Goal: Task Accomplishment & Management: Manage account settings

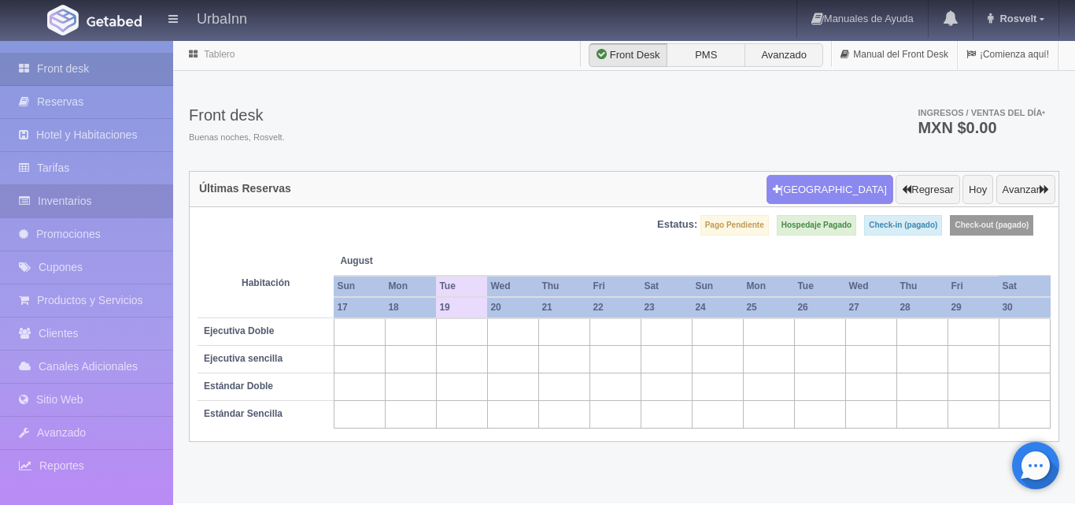
click at [105, 191] on link "Inventarios" at bounding box center [86, 201] width 173 height 32
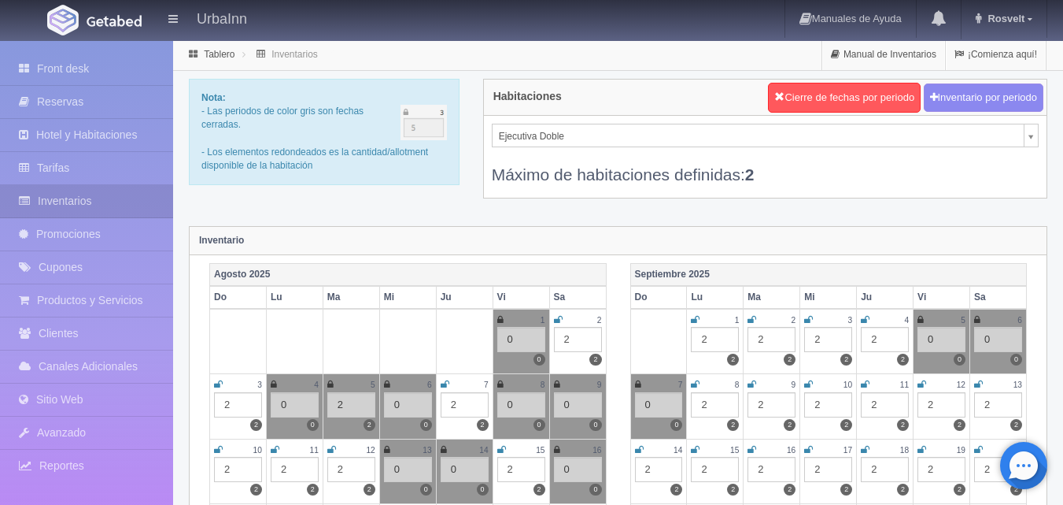
click at [1039, 128] on div "Ejecutiva Doble Ejecutiva Doble Ejecutiva sencilla Estándar Sencilla Estándar D…" at bounding box center [765, 157] width 563 height 82
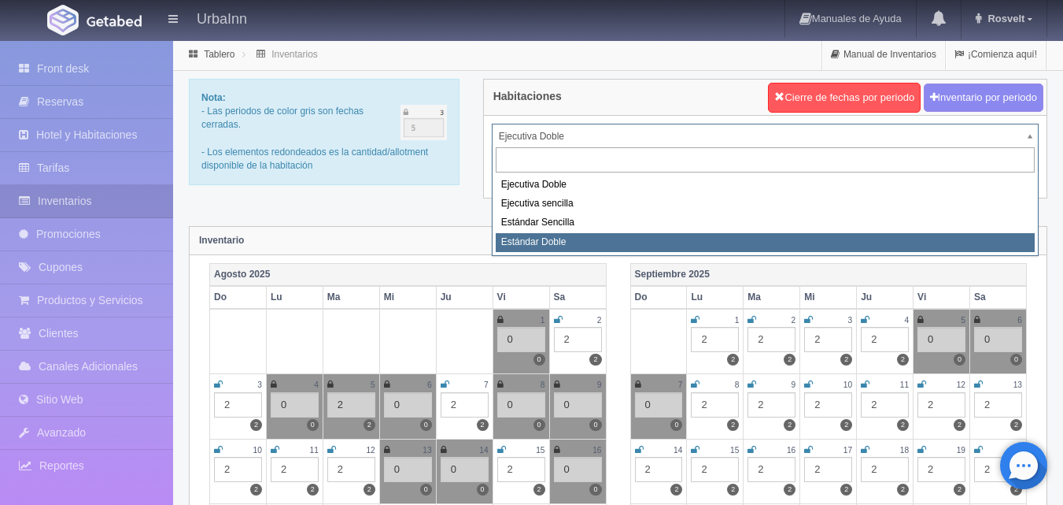
select select "1740"
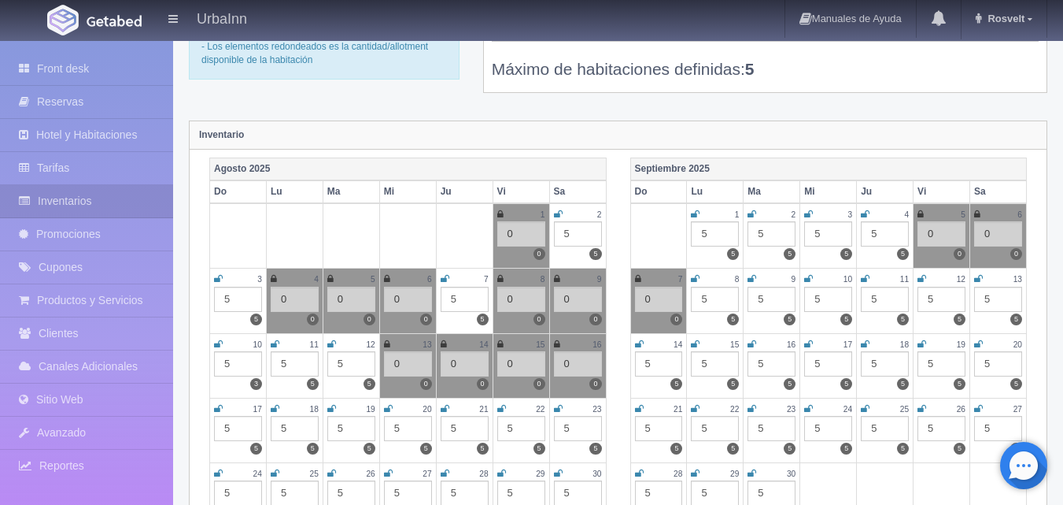
scroll to position [236, 0]
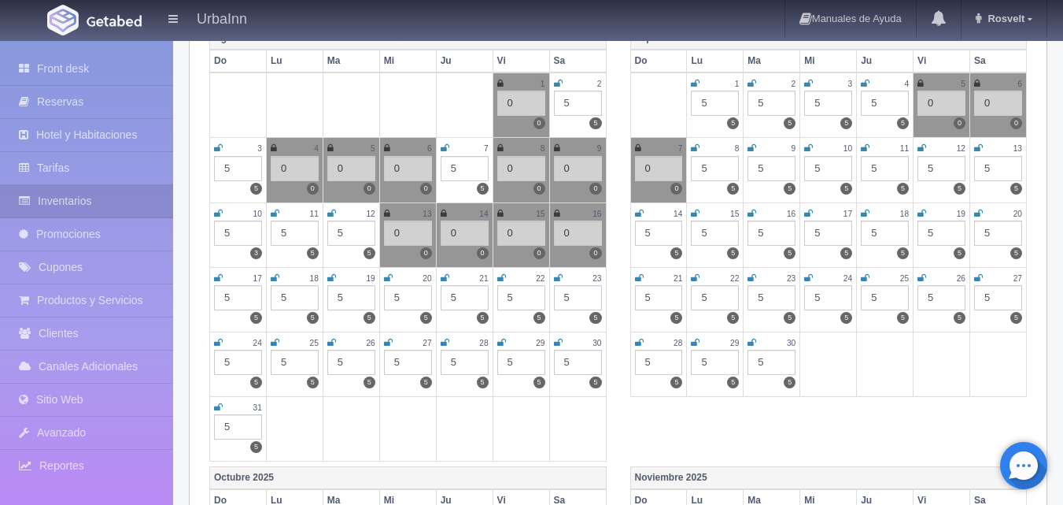
click at [327, 276] on icon at bounding box center [331, 277] width 9 height 9
click at [350, 301] on div "5" at bounding box center [351, 297] width 48 height 25
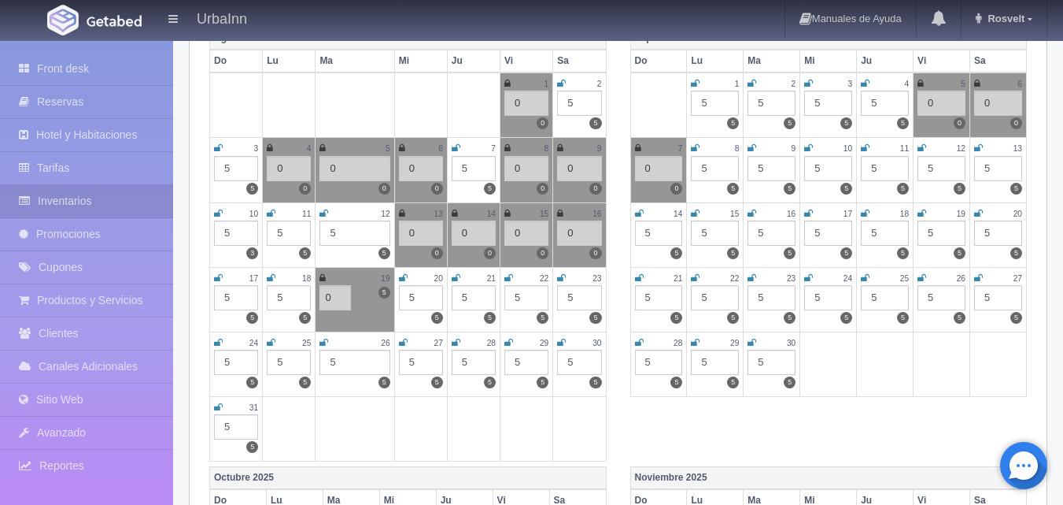
type input "0"
click at [271, 278] on icon at bounding box center [271, 277] width 9 height 9
click at [291, 290] on div "5" at bounding box center [289, 297] width 44 height 25
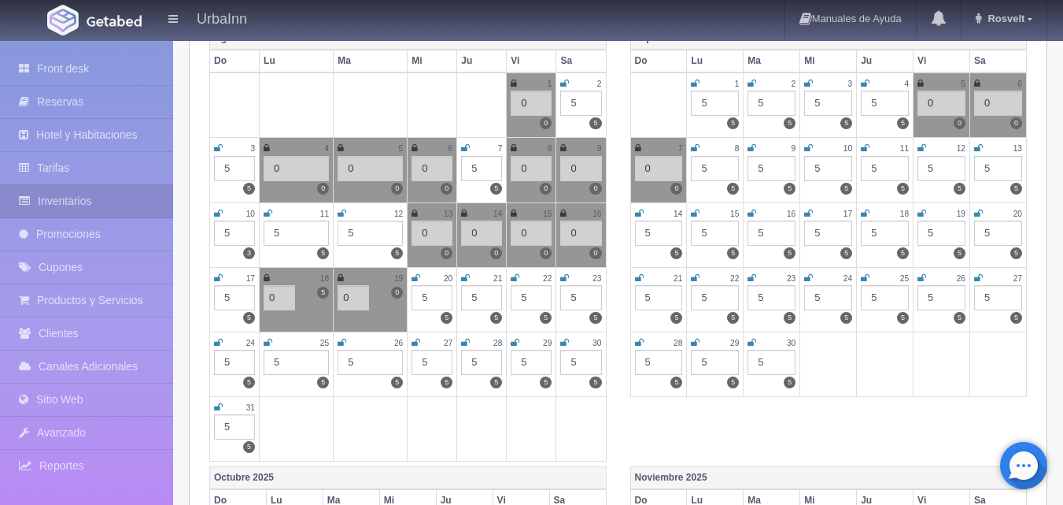
type input "0"
click at [474, 414] on td at bounding box center [482, 428] width 50 height 65
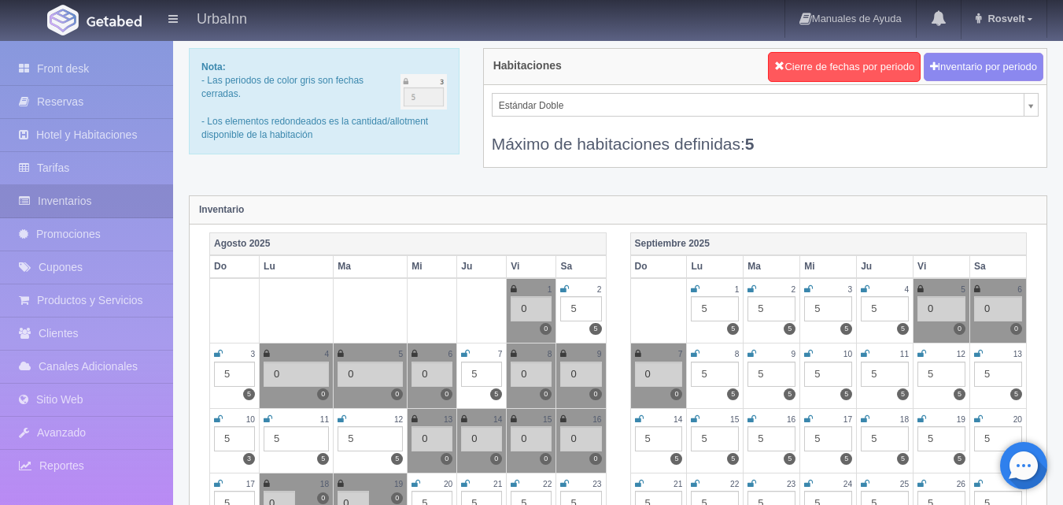
scroll to position [0, 0]
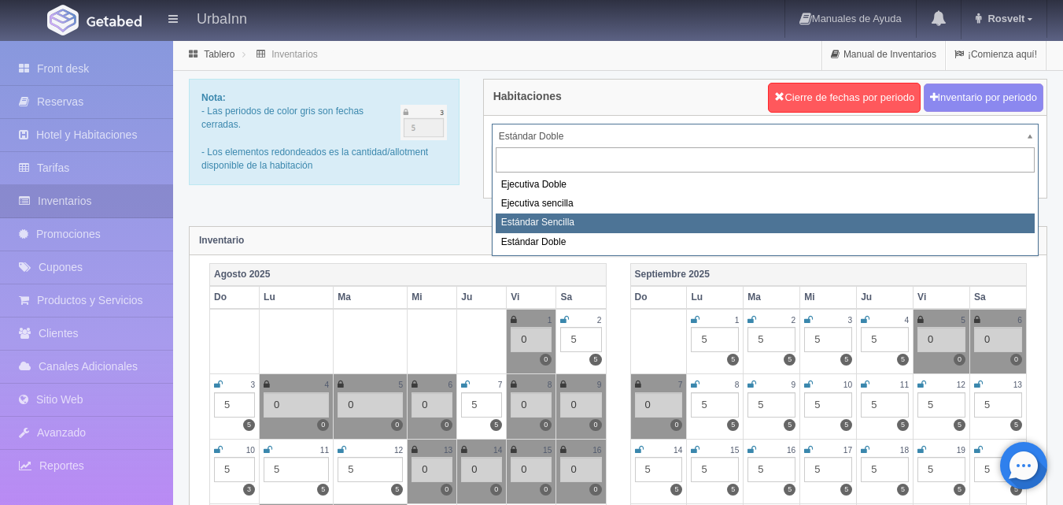
select select "1739"
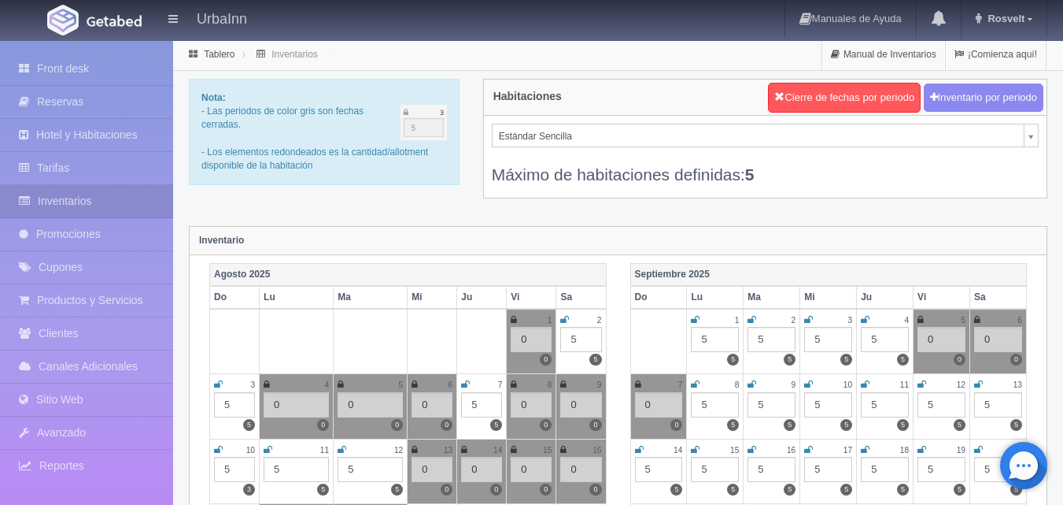
scroll to position [50, 0]
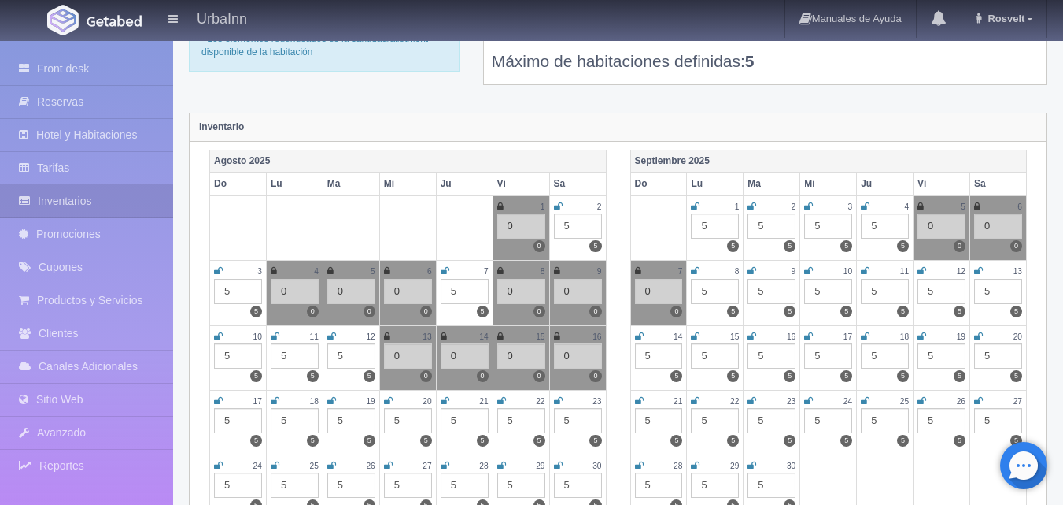
scroll to position [157, 0]
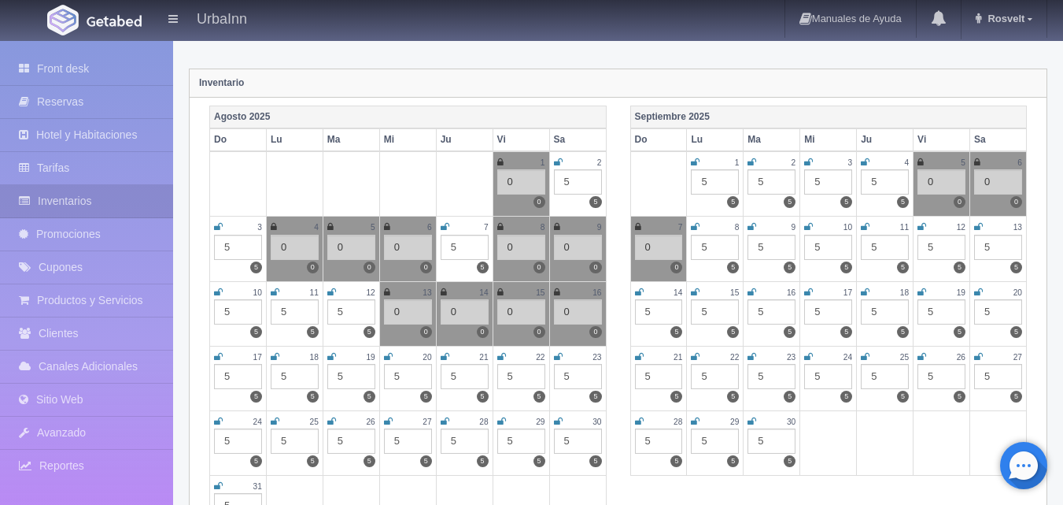
click at [334, 360] on icon at bounding box center [331, 356] width 9 height 9
click at [353, 383] on div "5" at bounding box center [351, 376] width 48 height 25
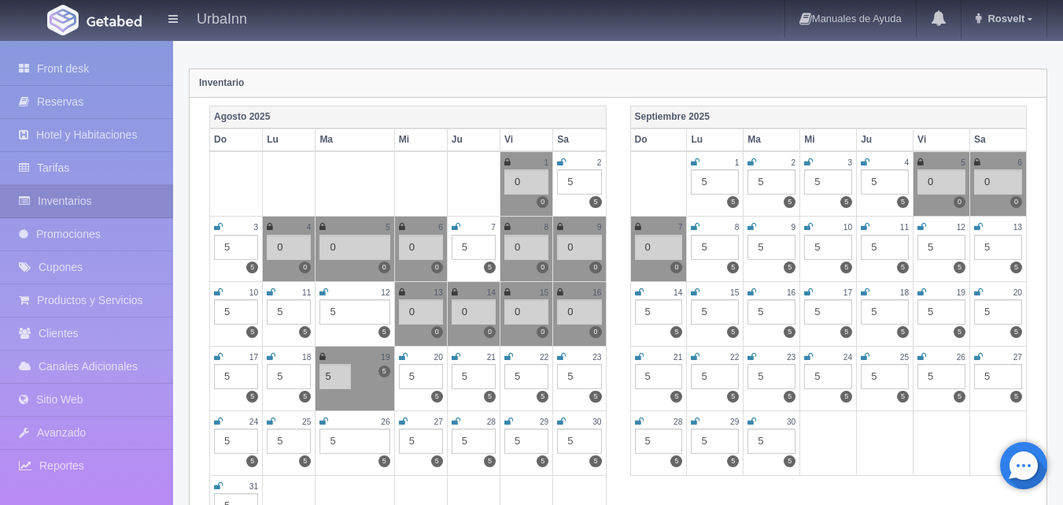
click at [274, 353] on icon at bounding box center [271, 356] width 9 height 9
click at [291, 375] on div "5" at bounding box center [289, 376] width 44 height 25
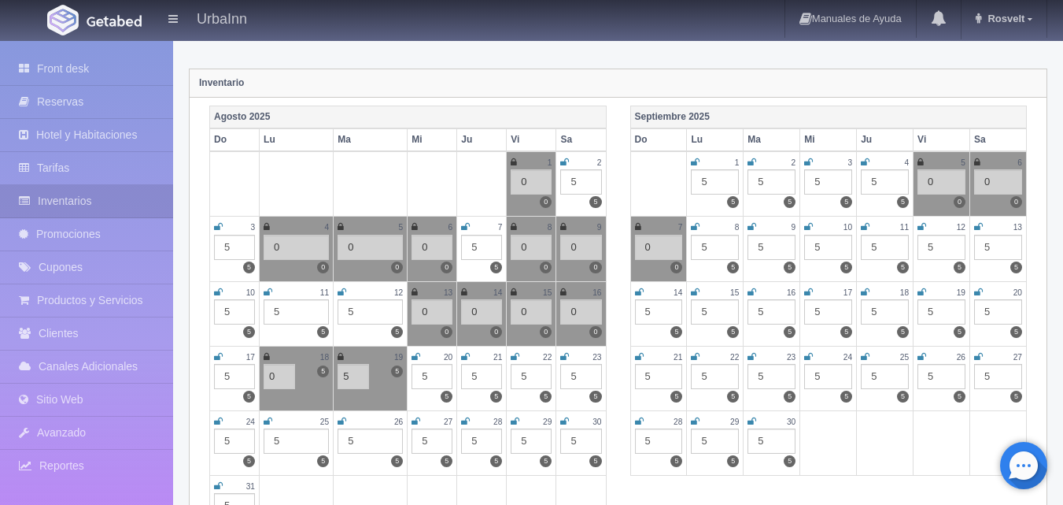
type input "0"
click at [367, 375] on input "5" at bounding box center [353, 376] width 31 height 25
type input "0"
click at [608, 387] on div "Agosto 2025 Do Lu Ma Mi Ju Vi Sa 1 0 0 2 5 5 3 5 5 4 0 0 5 0 0 6 0 0 7 5 5 8 0 …" at bounding box center [408, 324] width 421 height 439
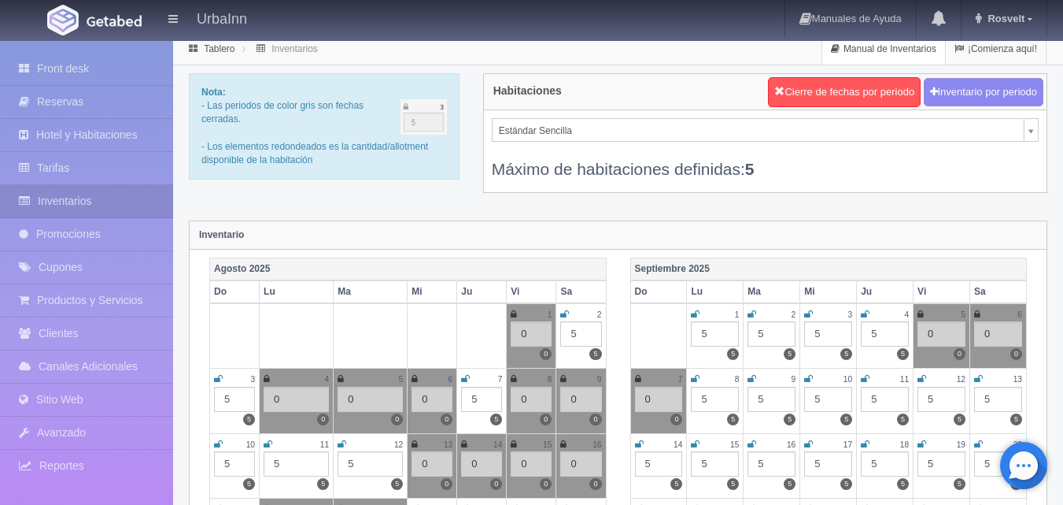
scroll to position [0, 0]
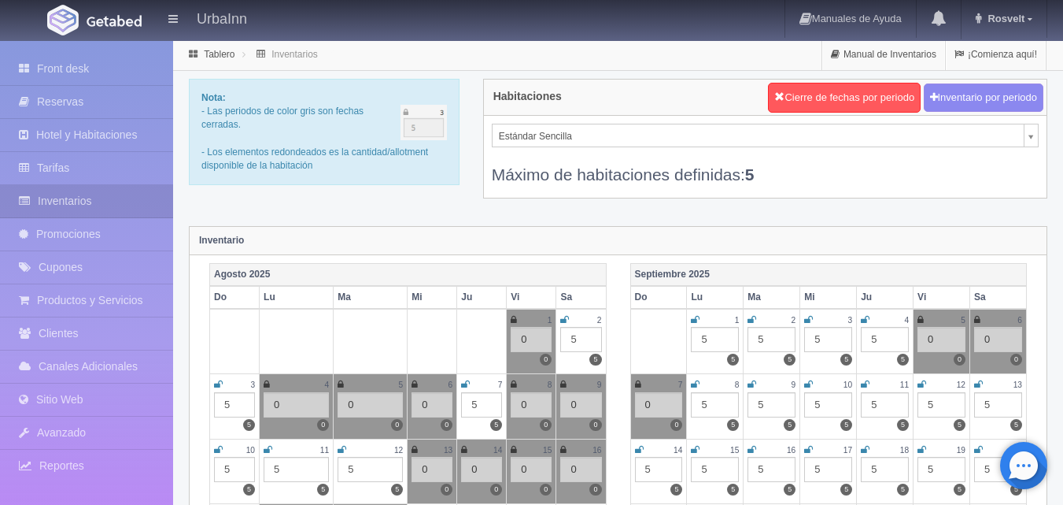
click at [1041, 121] on div "Estándar Sencilla Ejecutiva Doble Ejecutiva sencilla Estándar Sencilla Estándar…" at bounding box center [765, 157] width 563 height 82
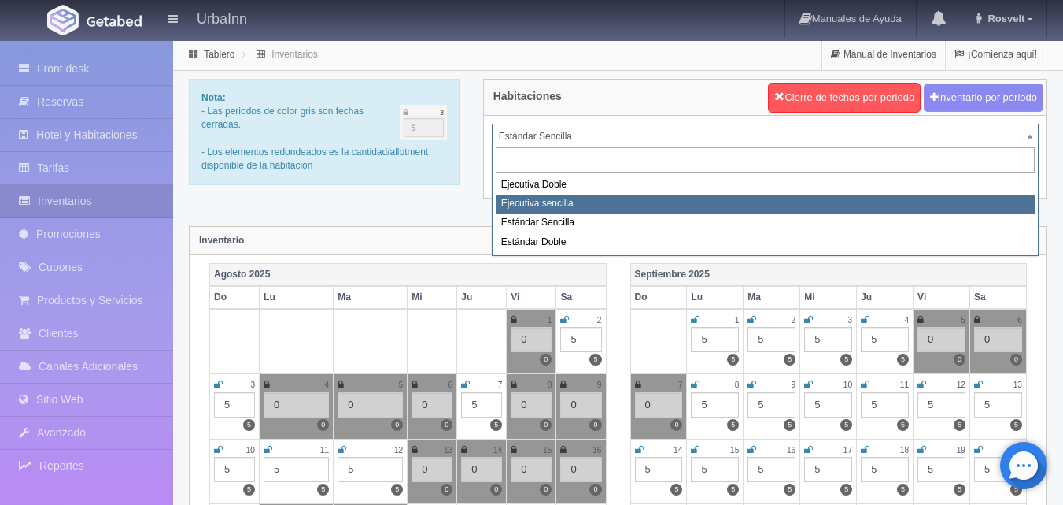
select select "1738"
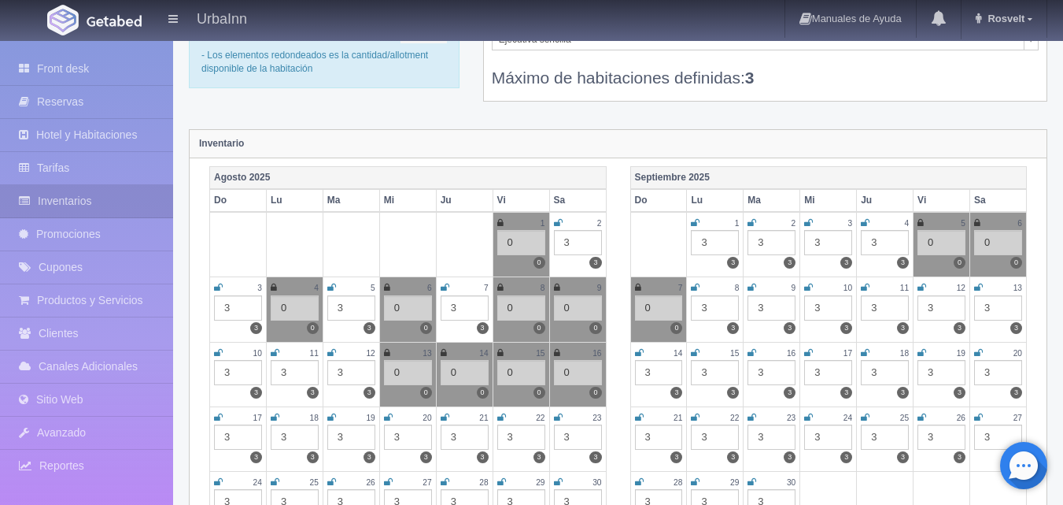
scroll to position [105, 0]
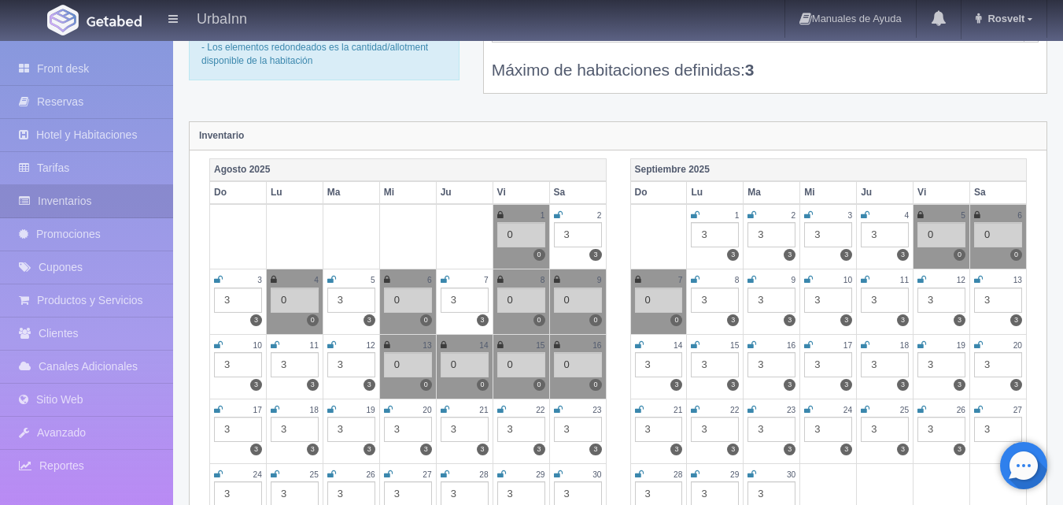
click at [274, 410] on icon at bounding box center [275, 409] width 9 height 9
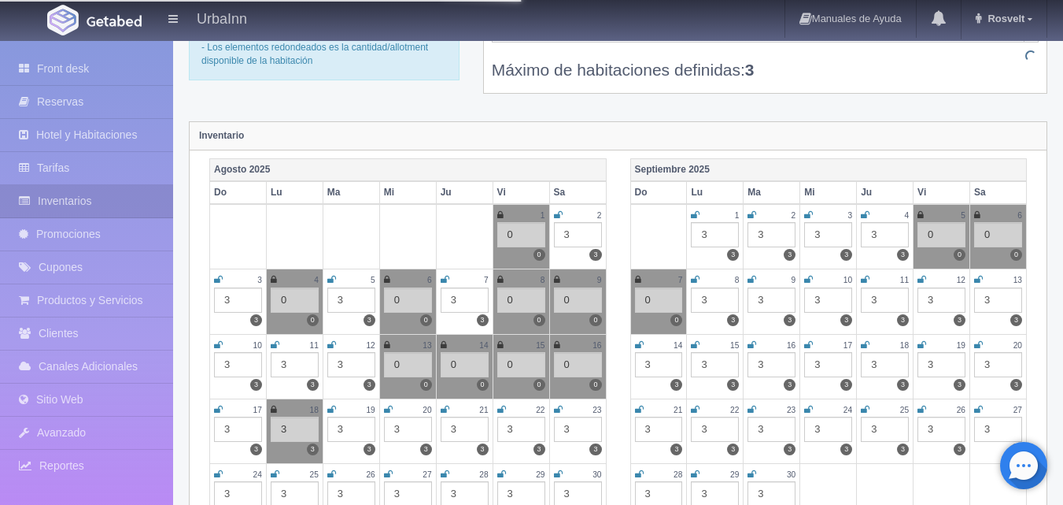
click at [293, 429] on div "3" at bounding box center [295, 428] width 48 height 25
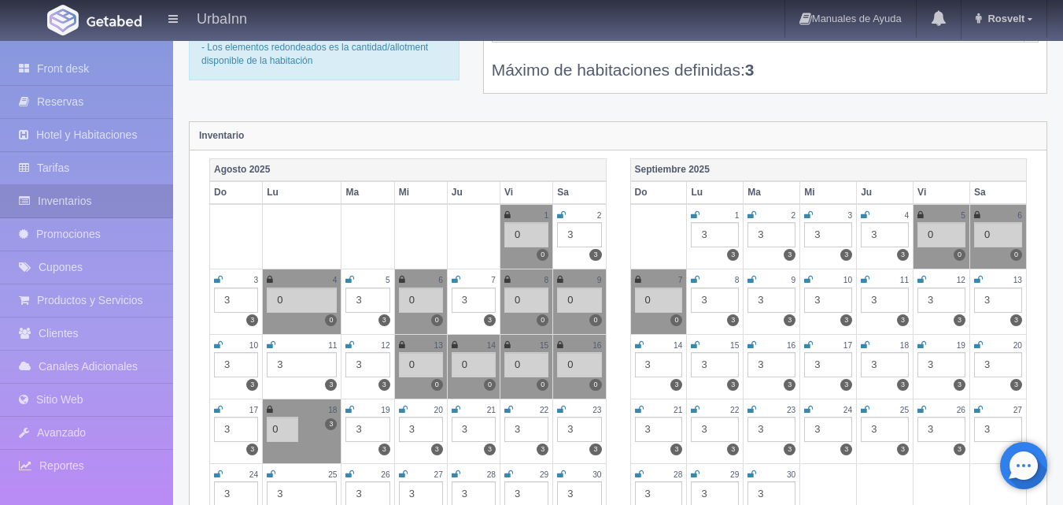
type input "0"
click at [622, 450] on div "[DATE] Do Lu Ma Mi Ju Vi Sa 1 3 3 2 3 3 3 3 3 4 3 3 5 0 0 6 0 0 7 0 0 8 3 3 9 3…" at bounding box center [829, 345] width 421 height 375
